Goal: Task Accomplishment & Management: Use online tool/utility

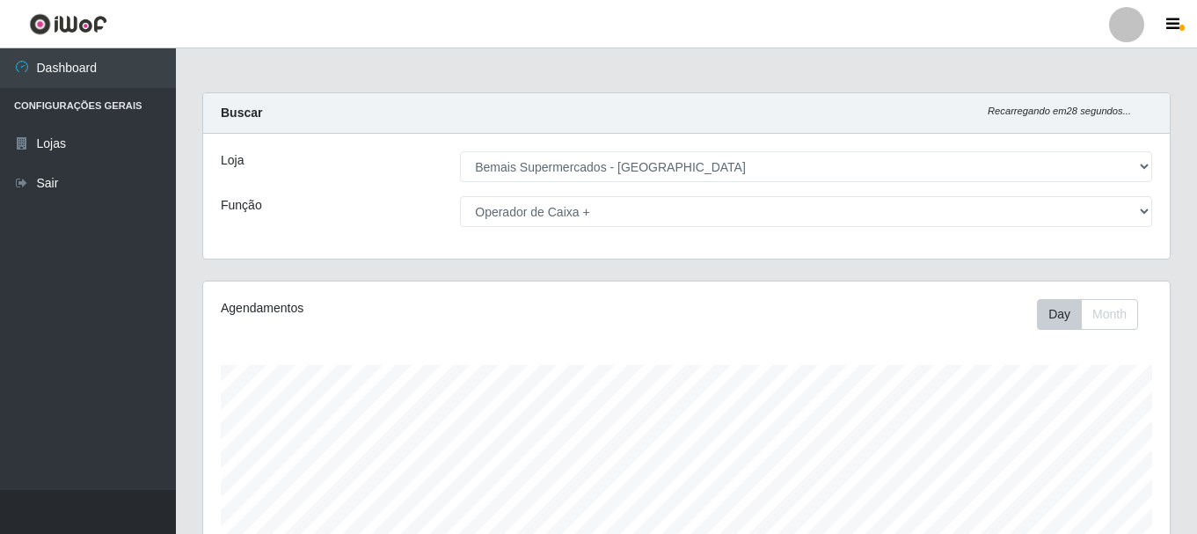
select select "249"
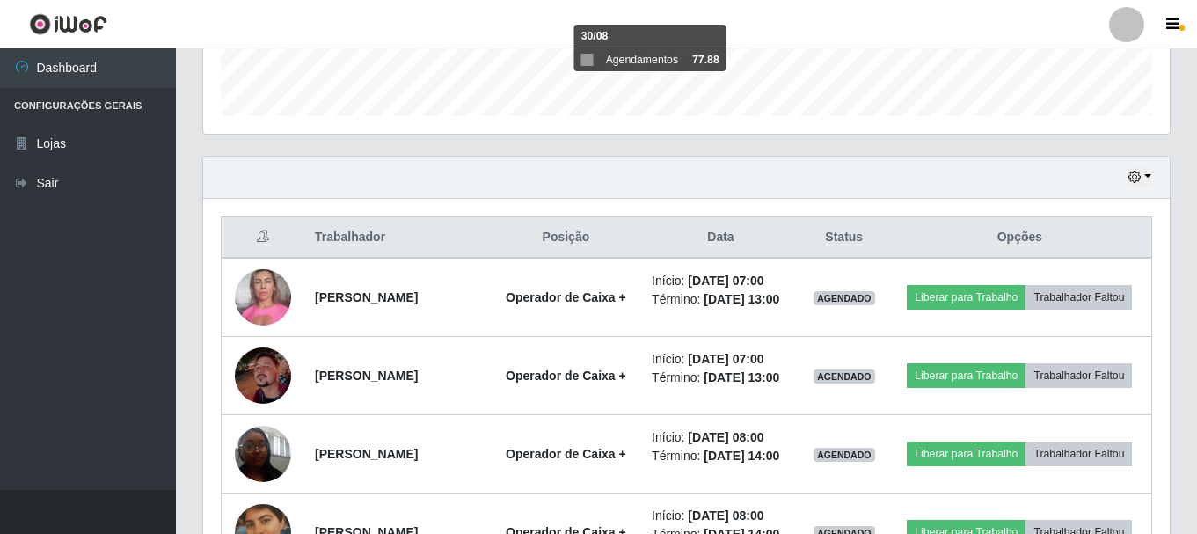
scroll to position [397, 0]
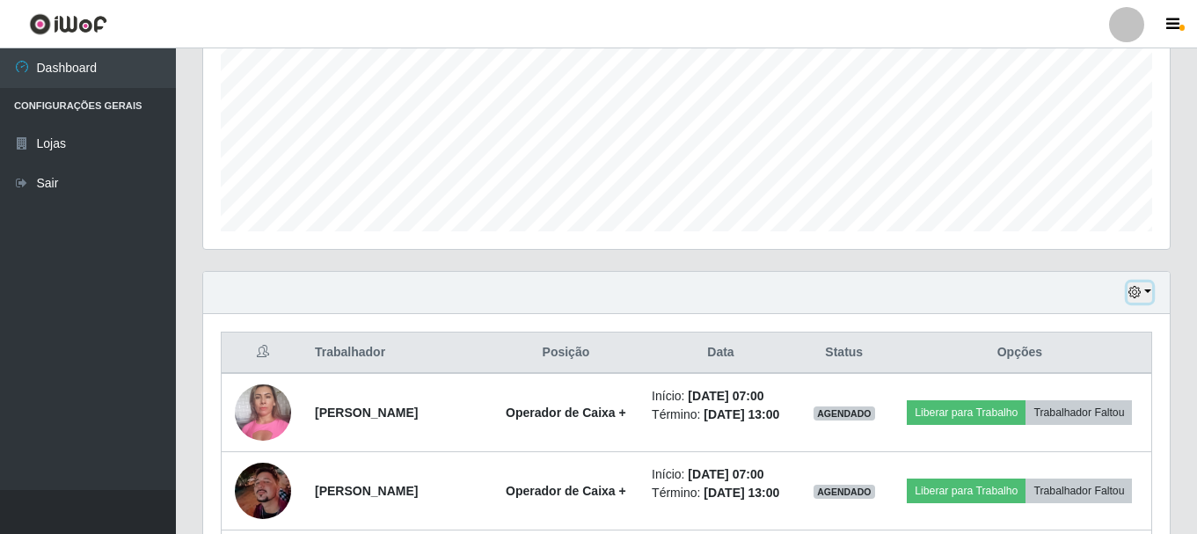
click at [1147, 285] on button "button" at bounding box center [1139, 292] width 25 height 20
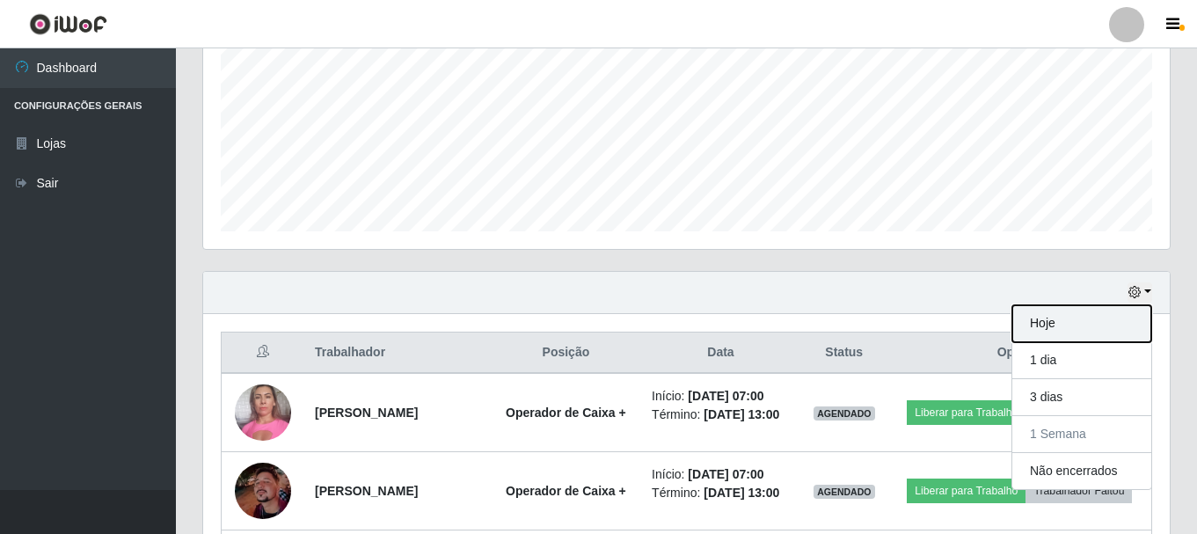
click at [1048, 318] on button "Hoje" at bounding box center [1081, 323] width 139 height 37
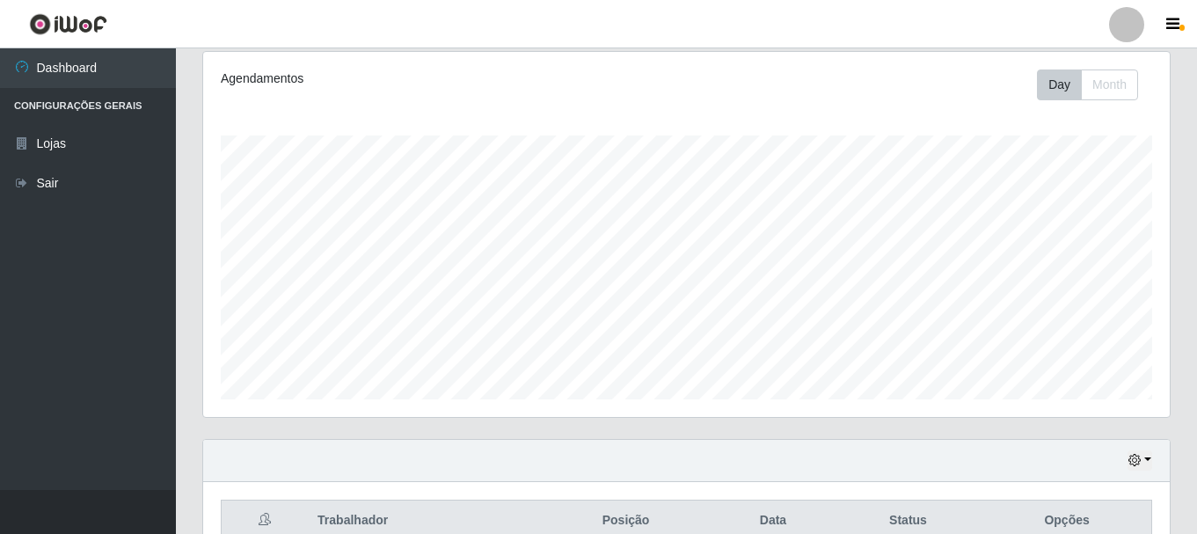
scroll to position [0, 0]
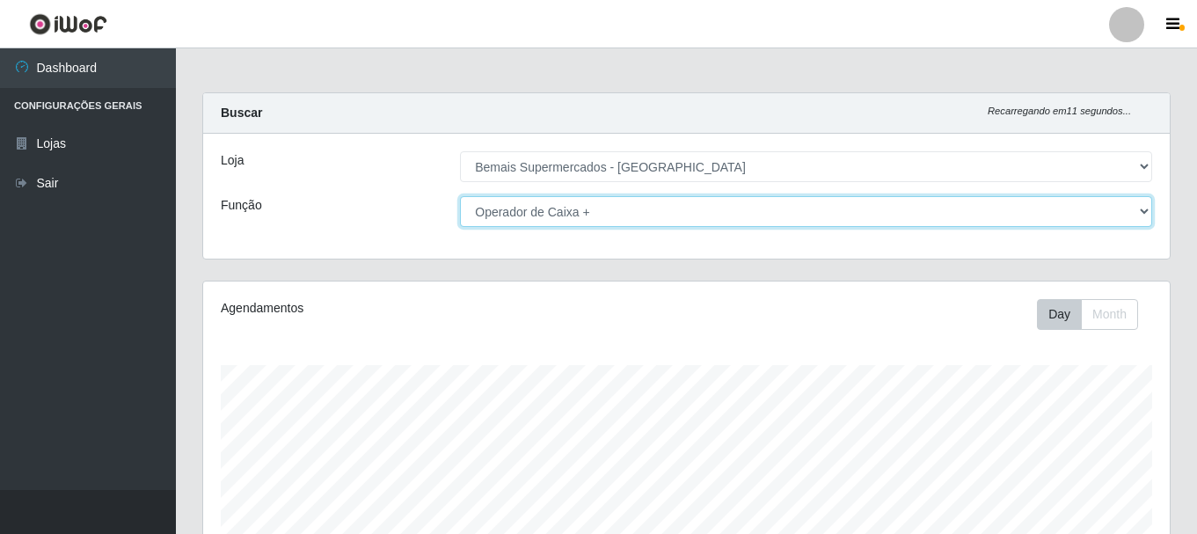
click at [1139, 209] on select "[Selecione...] ASG ASG + ASG ++ Auxiliar de Depósito Auxiliar de Depósito + Aux…" at bounding box center [806, 211] width 692 height 31
select select "[Selecione...]"
click at [460, 196] on select "[Selecione...] ASG ASG + ASG ++ Auxiliar de Depósito Auxiliar de Depósito + Aux…" at bounding box center [806, 211] width 692 height 31
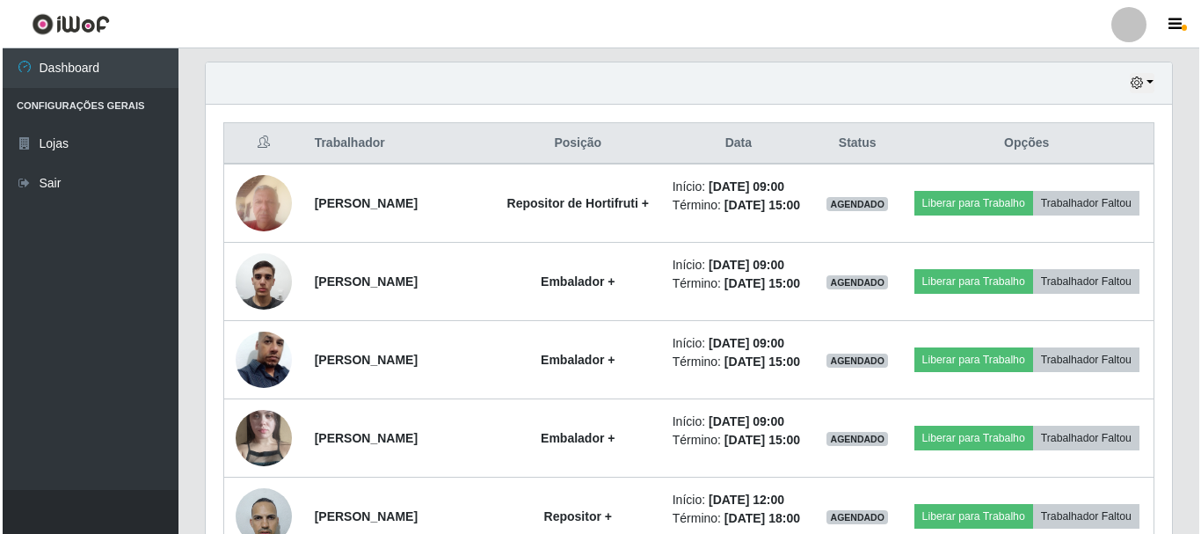
scroll to position [616, 0]
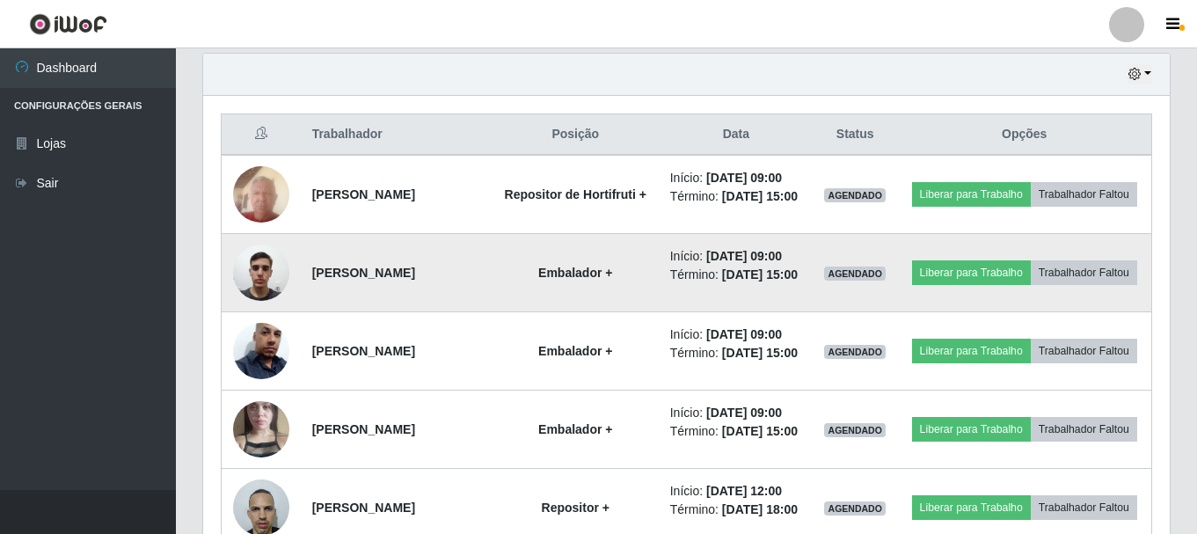
click at [250, 297] on img at bounding box center [261, 272] width 56 height 75
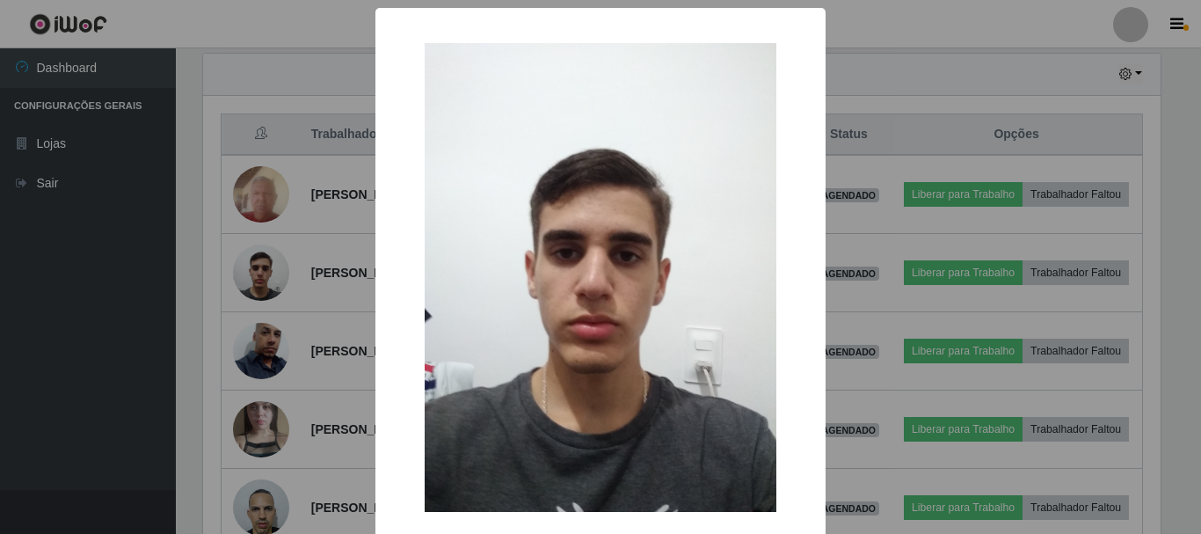
click at [845, 249] on div "× OK Cancel" at bounding box center [600, 267] width 1201 height 534
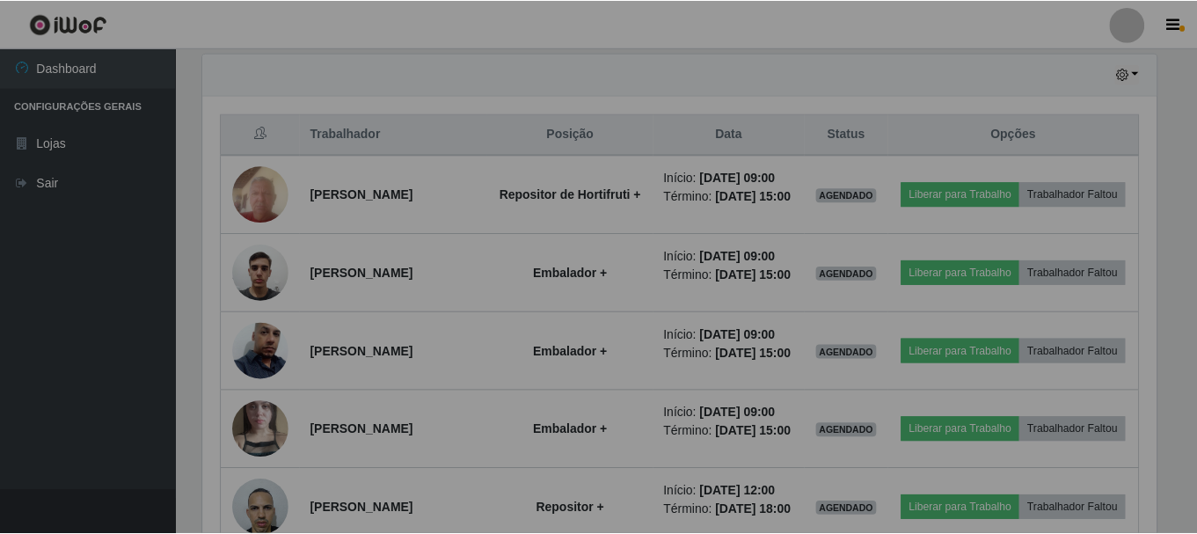
scroll to position [365, 966]
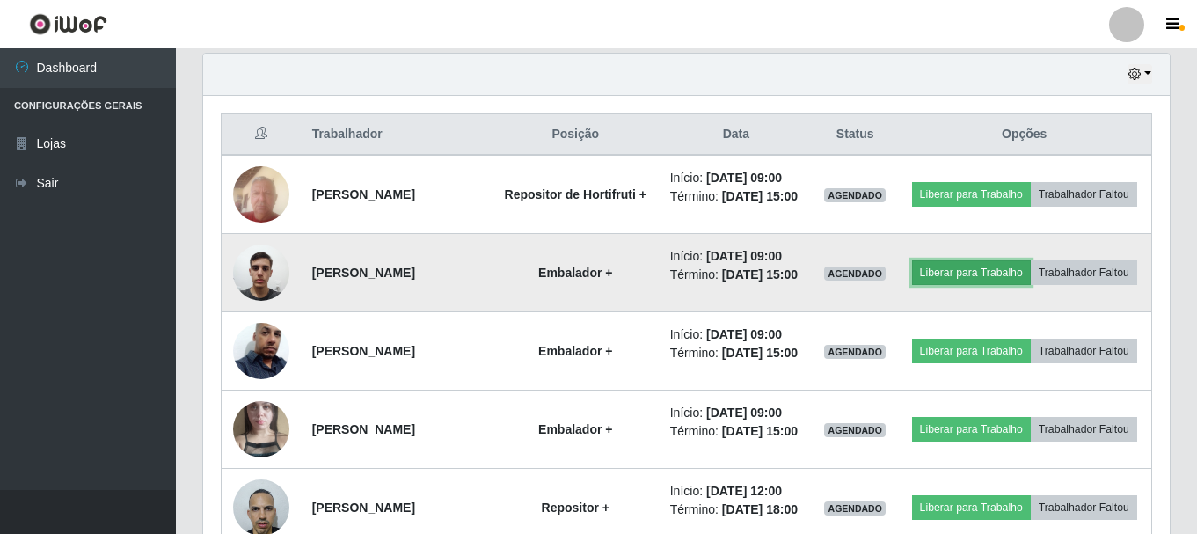
click at [997, 277] on button "Liberar para Trabalho" at bounding box center [971, 272] width 119 height 25
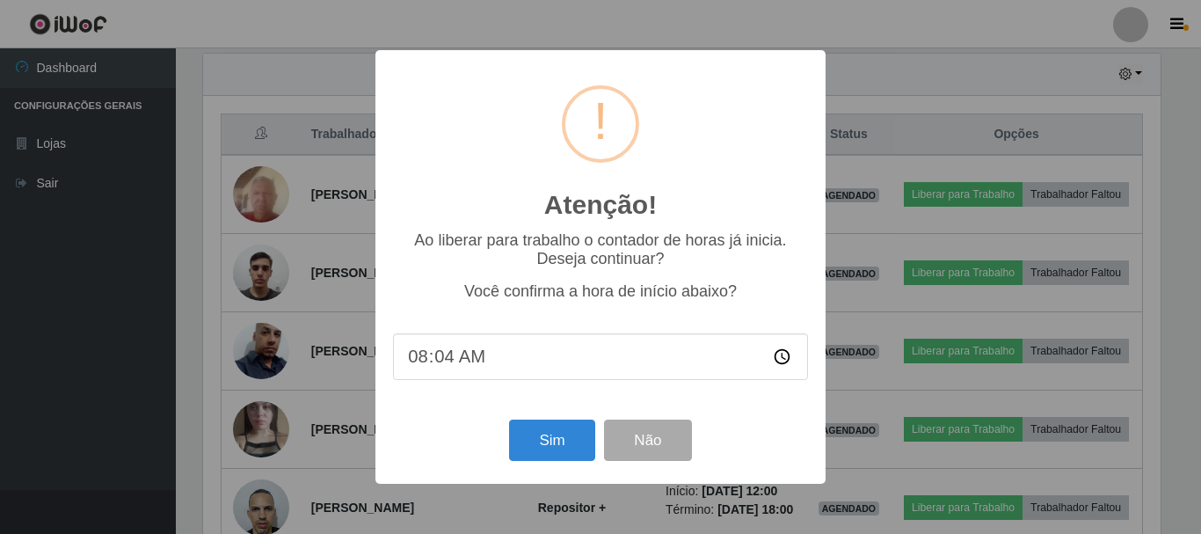
type input "08:40"
click at [534, 456] on button "Sim" at bounding box center [551, 439] width 85 height 41
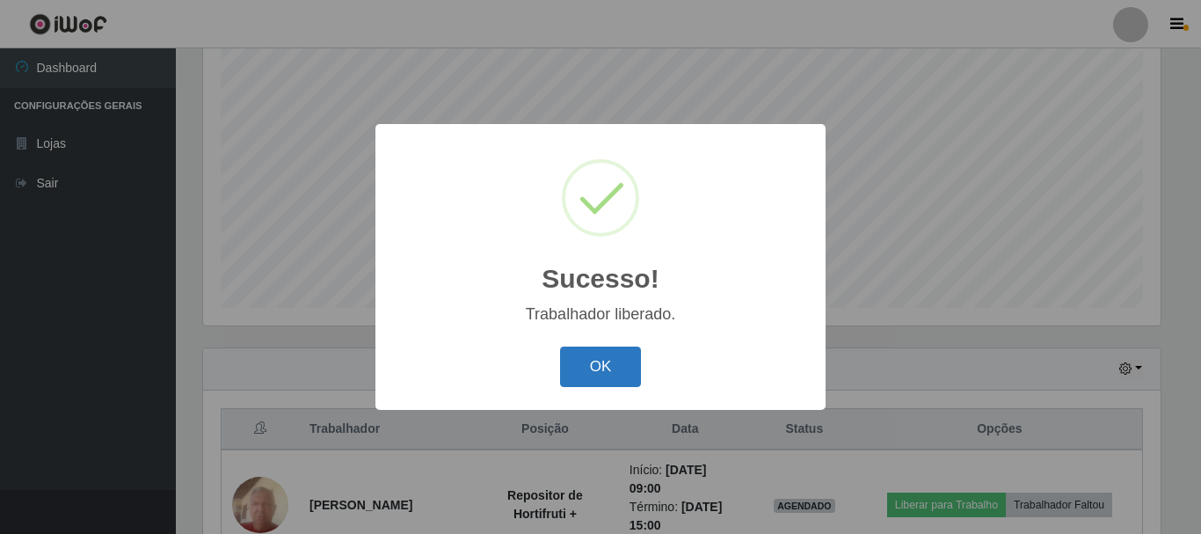
click at [601, 370] on button "OK" at bounding box center [601, 366] width 82 height 41
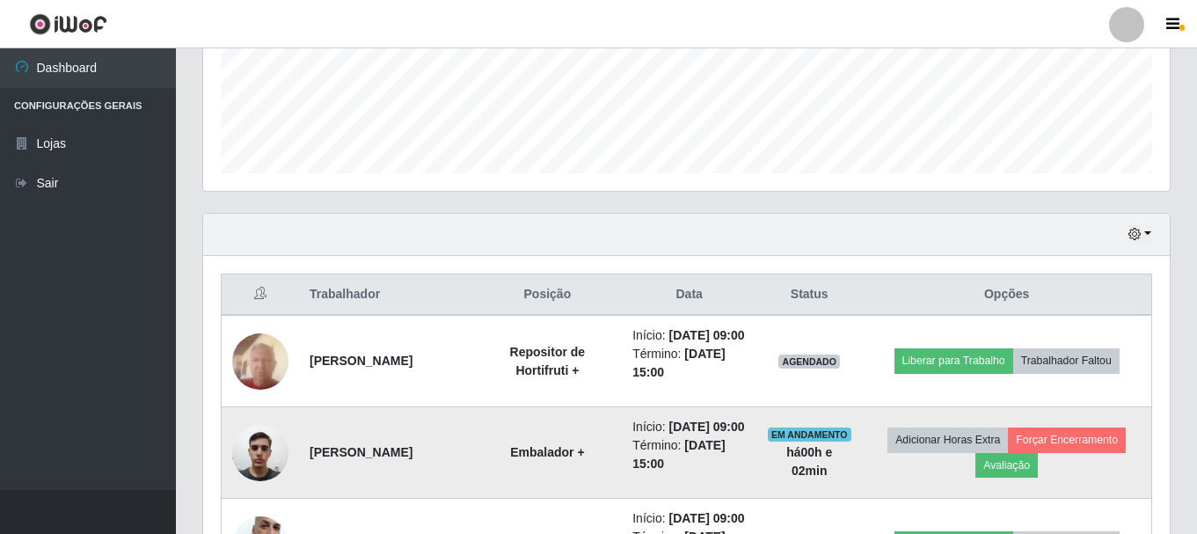
scroll to position [585, 0]
